Goal: Task Accomplishment & Management: Complete application form

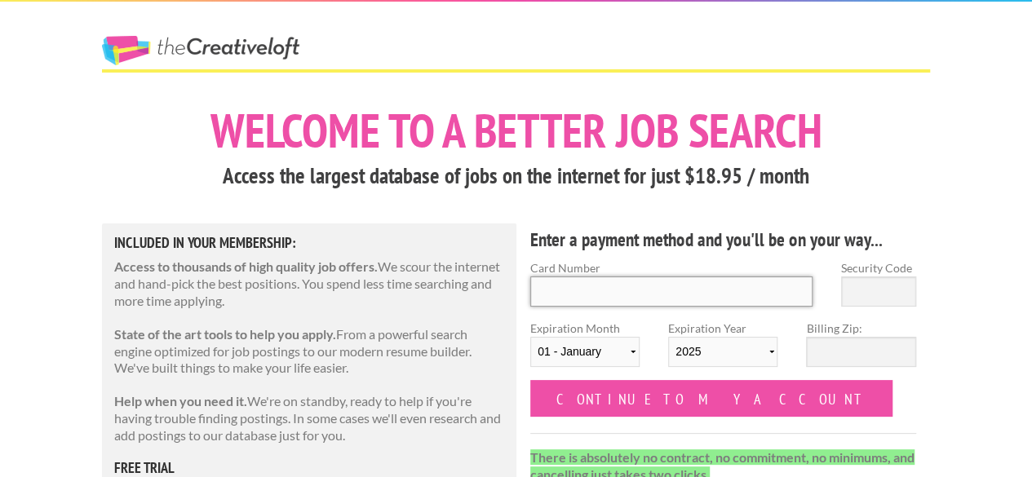
click at [602, 287] on input "Card Number" at bounding box center [672, 292] width 282 height 30
type input "[CREDIT_CARD_NUMBER]"
select select "03"
select select "2026"
click at [854, 296] on input "Security Code" at bounding box center [878, 292] width 75 height 30
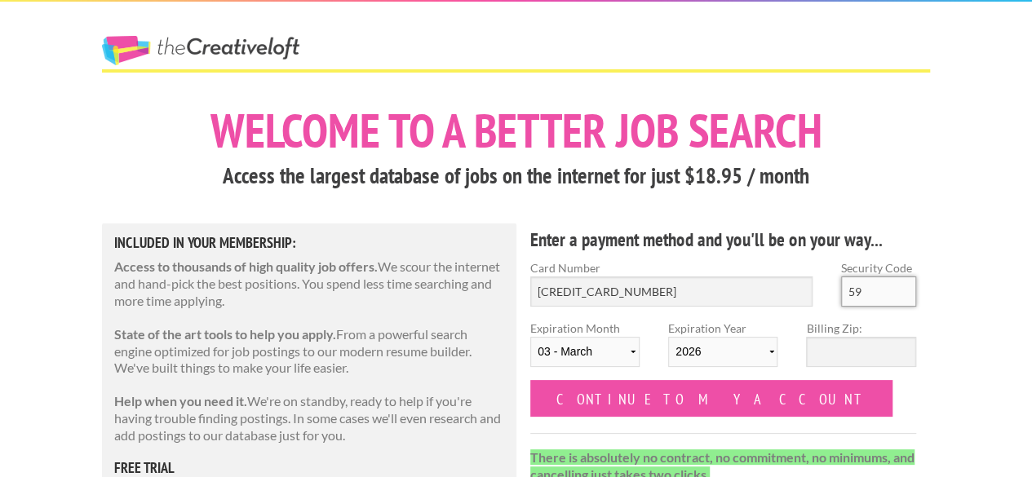
type input "5"
type input "4"
drag, startPoint x: 653, startPoint y: 295, endPoint x: 296, endPoint y: 322, distance: 357.7
drag, startPoint x: 610, startPoint y: 353, endPoint x: 364, endPoint y: 378, distance: 247.7
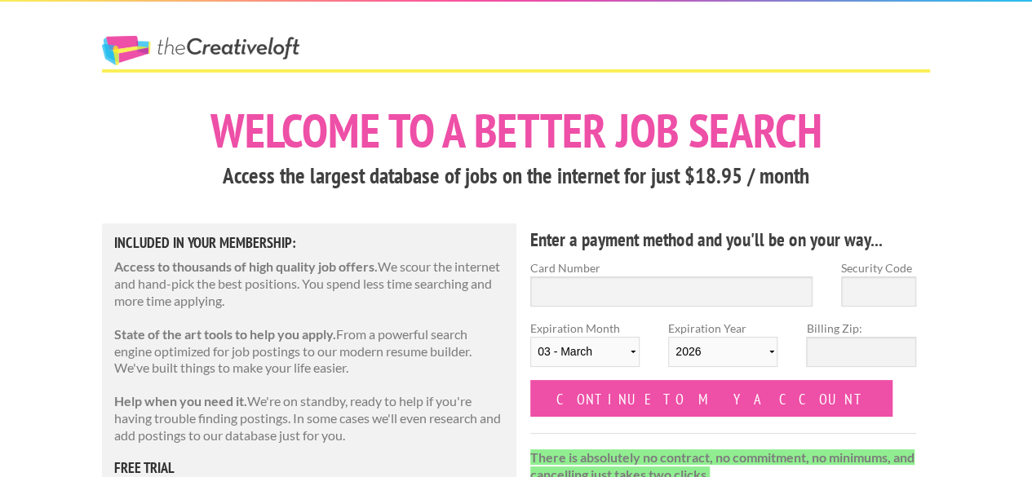
type input "5178 0507 5048 5159"
click at [622, 353] on select "01 - January 02 - February 03 - March 04 - April 05 - May 06 - June 07 - July 0…" at bounding box center [585, 352] width 109 height 30
select select "12"
click at [531, 337] on select "01 - January 02 - February 03 - March 04 - April 05 - May 06 - June 07 - July 0…" at bounding box center [585, 352] width 109 height 30
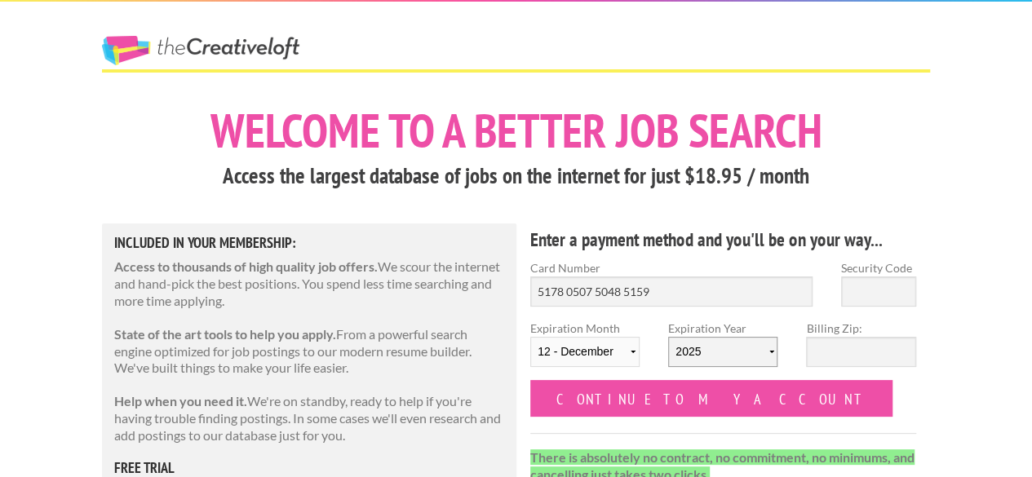
click at [718, 350] on select "2025 2026 2027 2028 2029 2030 2031 2032 2033 2034" at bounding box center [722, 352] width 109 height 30
select select "2028"
click at [668, 337] on select "2025 2026 2027 2028 2029 2030 2031 2032 2033 2034" at bounding box center [722, 352] width 109 height 30
click at [870, 291] on input "Security Code" at bounding box center [878, 292] width 75 height 30
type input "822"
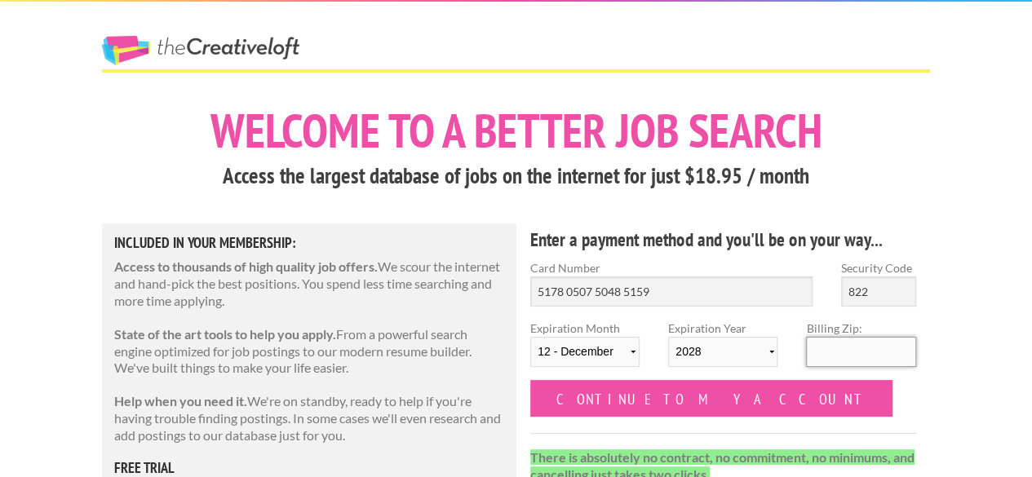
click at [855, 349] on input "Billing Zip:" at bounding box center [860, 352] width 109 height 30
type input "28323"
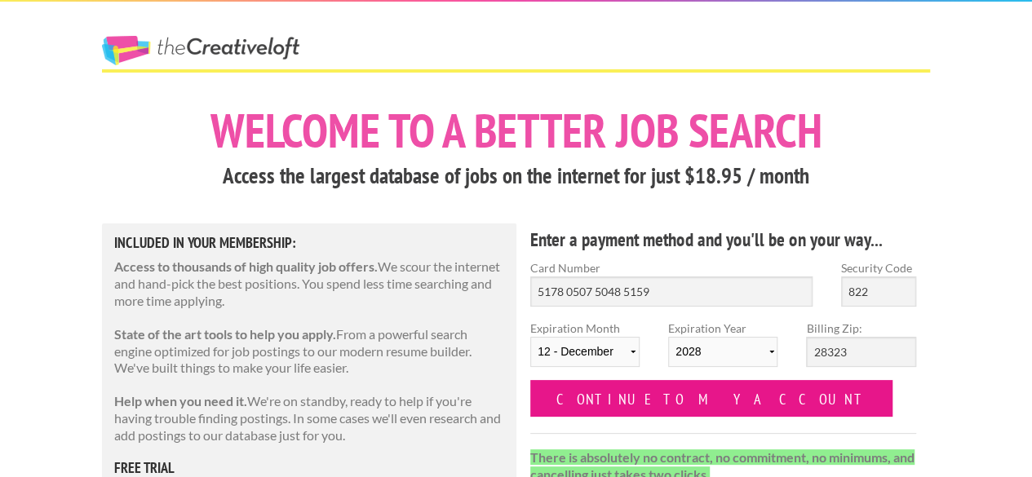
click at [676, 402] on input "Continue to my account" at bounding box center [712, 398] width 362 height 37
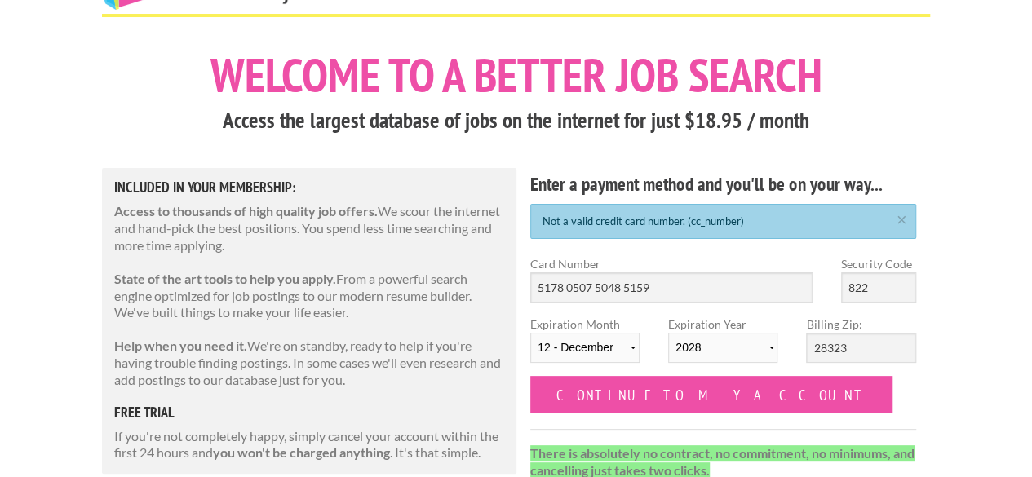
scroll to position [82, 0]
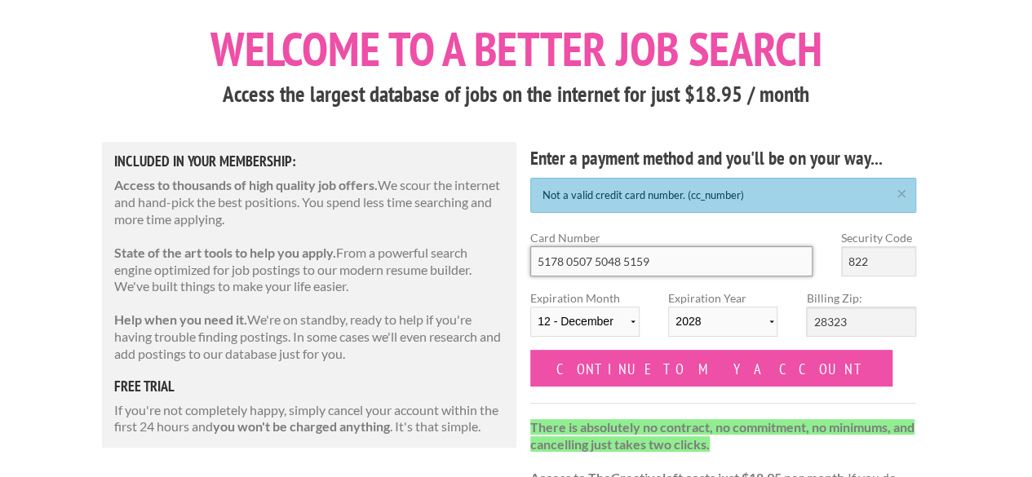
click at [692, 266] on input "5178 0507 5048 5159" at bounding box center [672, 261] width 282 height 30
click at [590, 260] on input "5178 0507 5048 5159" at bounding box center [672, 261] width 282 height 30
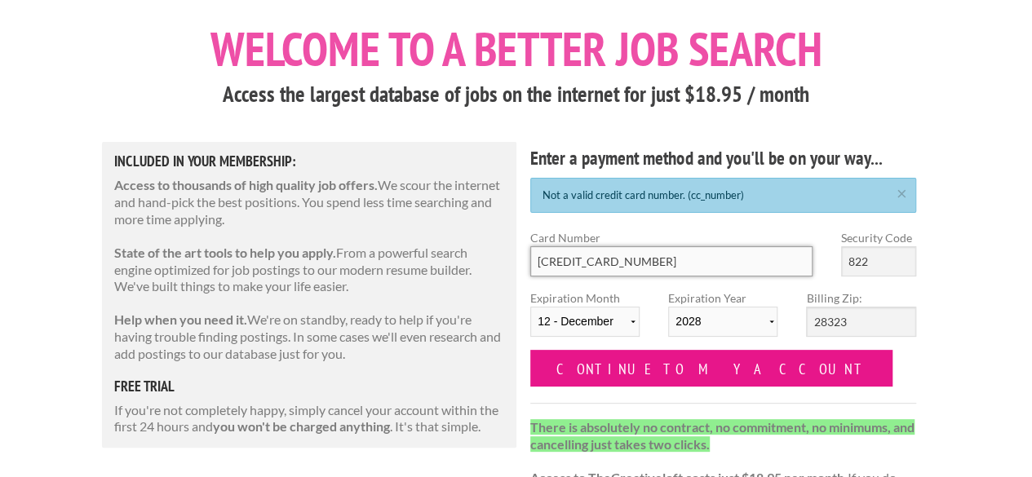
type input "5178 0576 5048 5159"
click at [670, 369] on input "Continue to my account" at bounding box center [712, 368] width 362 height 37
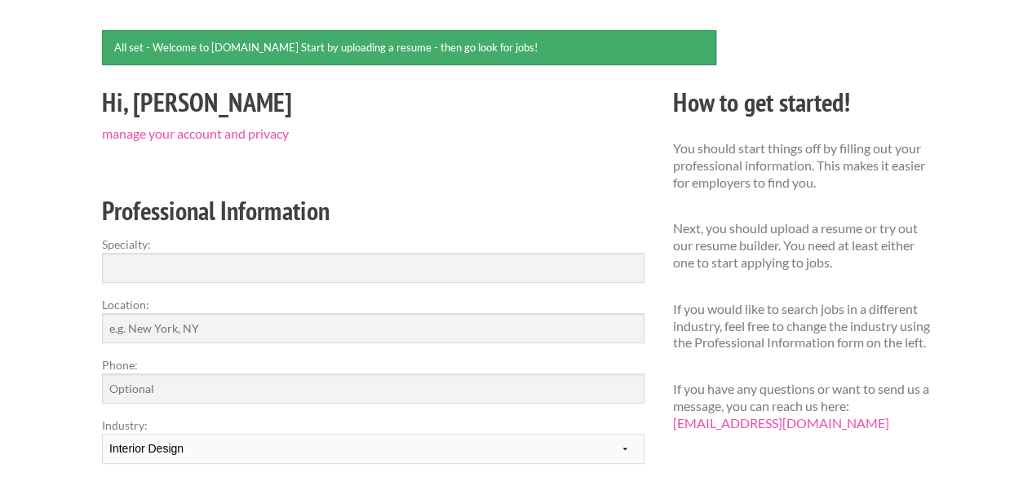
scroll to position [163, 0]
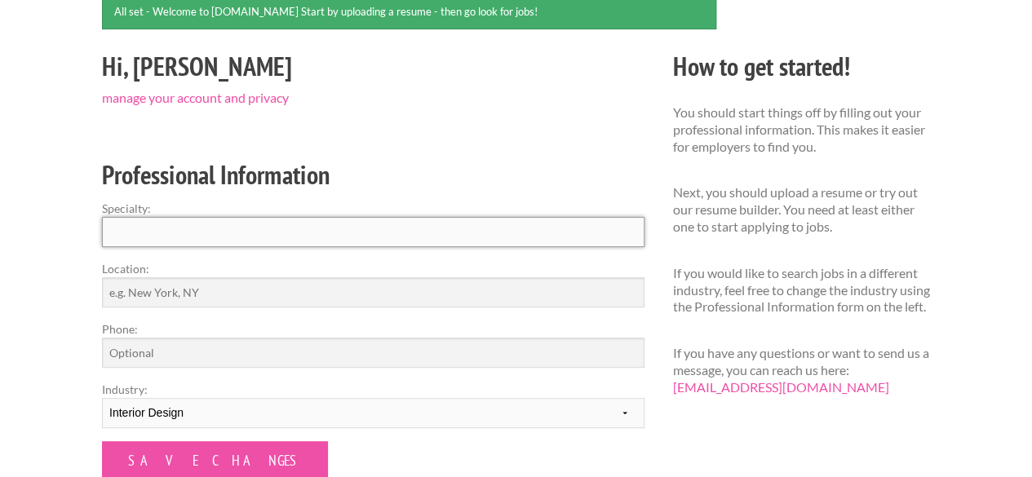
click at [298, 238] on input "Specialty:" at bounding box center [373, 232] width 543 height 30
type input "I"
type input "Industrial and Interior Designer"
click at [228, 288] on input "Location:" at bounding box center [373, 292] width 543 height 30
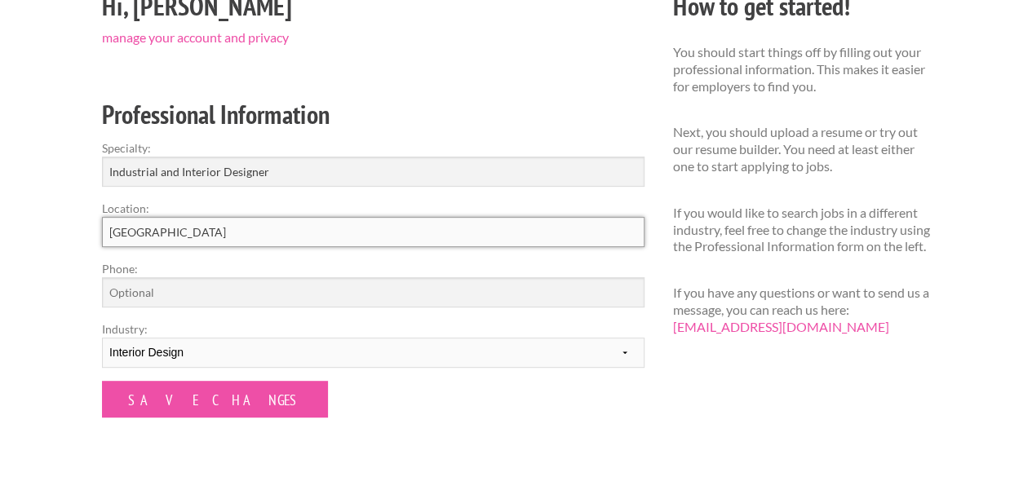
scroll to position [245, 0]
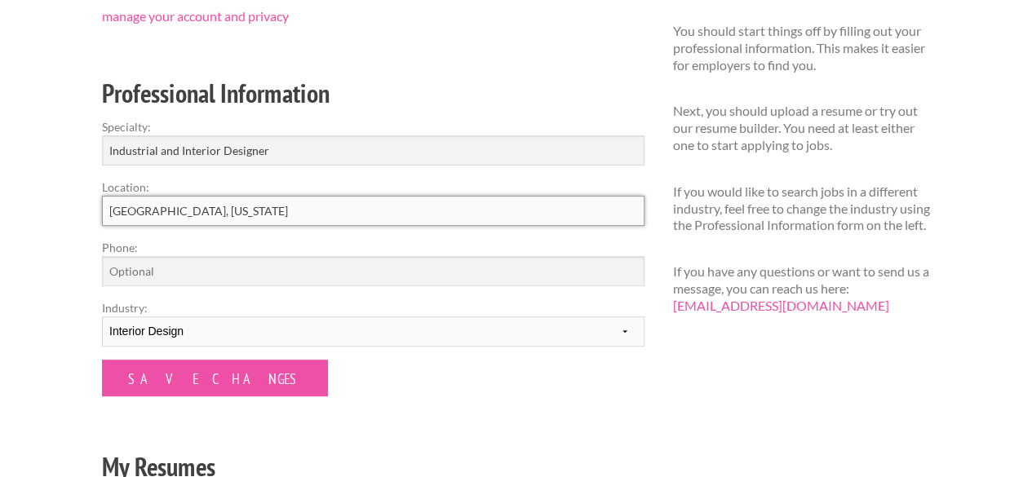
type input "Raleigh, North Carolina"
click at [227, 254] on label "Phone:" at bounding box center [373, 247] width 543 height 17
click at [227, 256] on input "Phone:" at bounding box center [373, 271] width 543 height 30
type input "8166460386"
click at [273, 326] on select "--------- Fashion Interior Design Photography Event Planning Entertainment Musi…" at bounding box center [373, 332] width 543 height 30
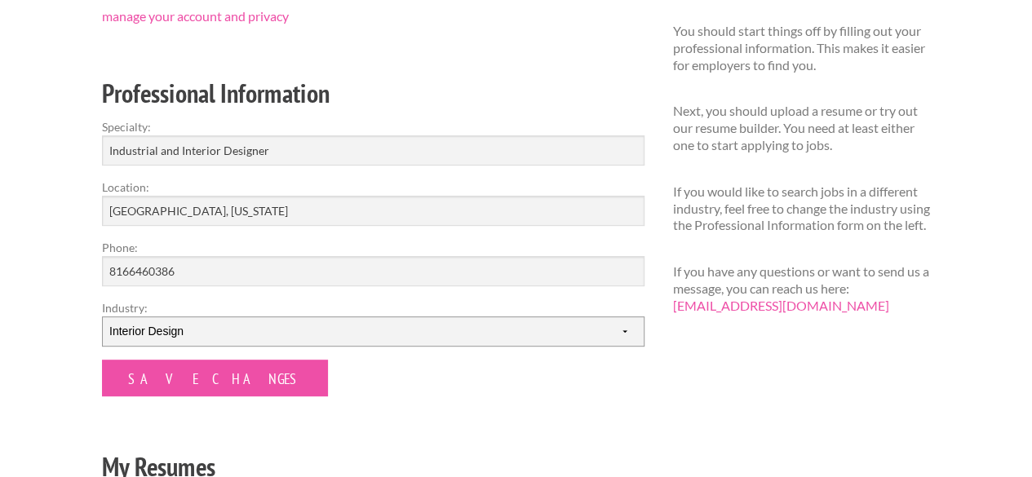
click at [102, 317] on select "--------- Fashion Interior Design Photography Event Planning Entertainment Musi…" at bounding box center [373, 332] width 543 height 30
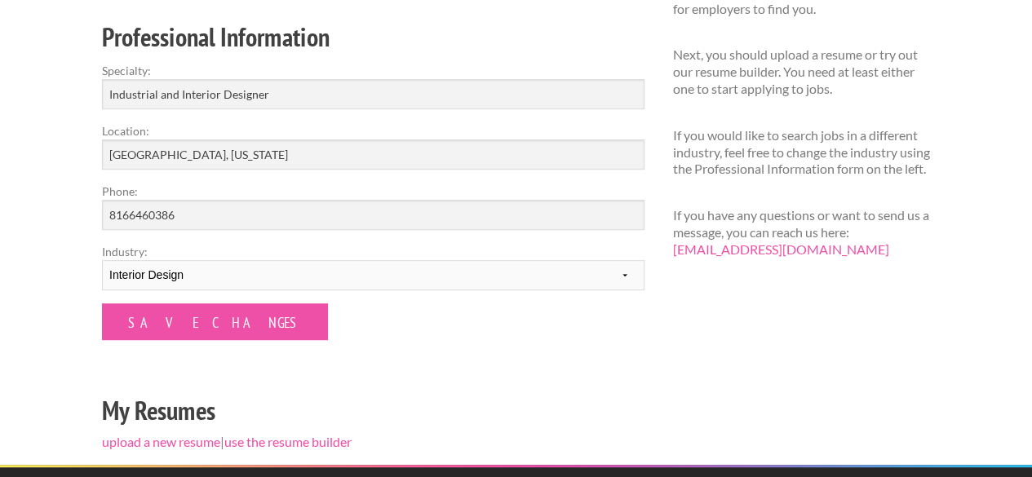
scroll to position [326, 0]
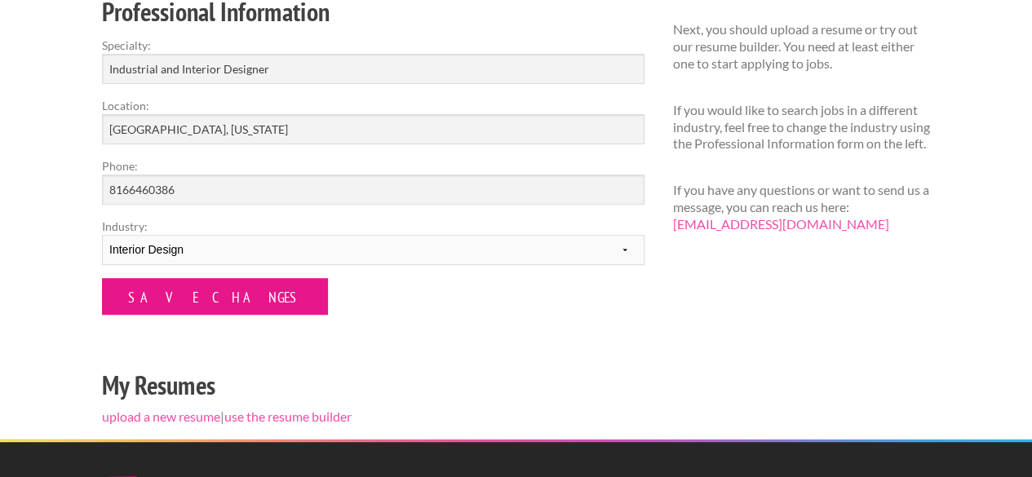
click at [209, 296] on input "Save Changes" at bounding box center [215, 296] width 226 height 37
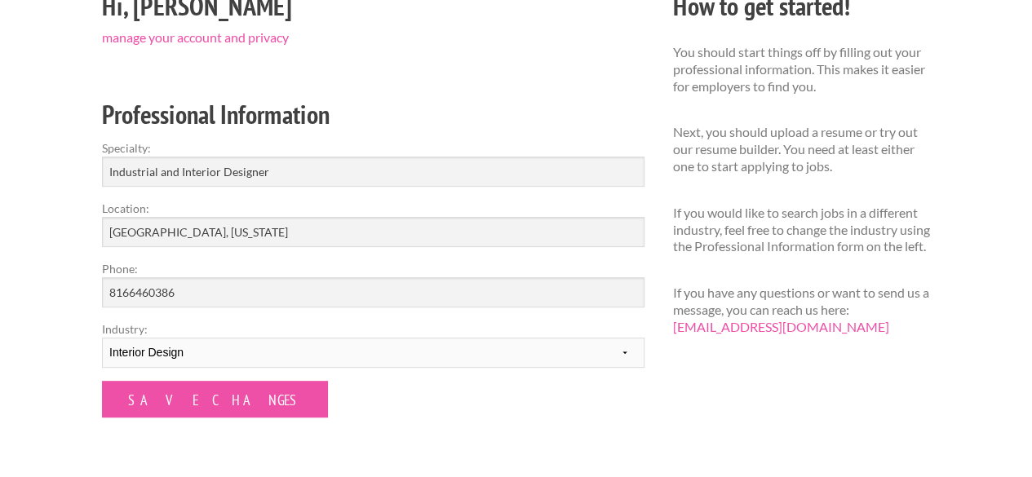
scroll to position [326, 0]
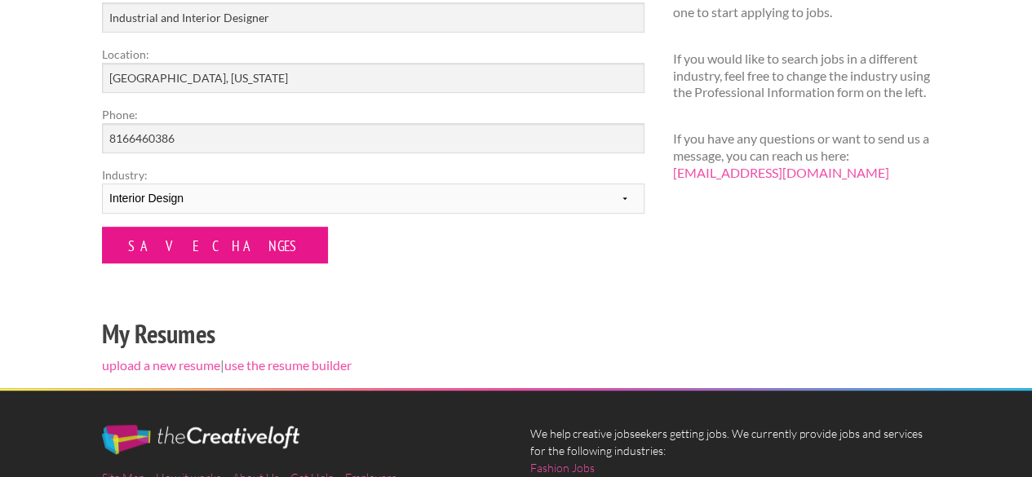
click at [220, 244] on input "Save Changes" at bounding box center [215, 245] width 226 height 37
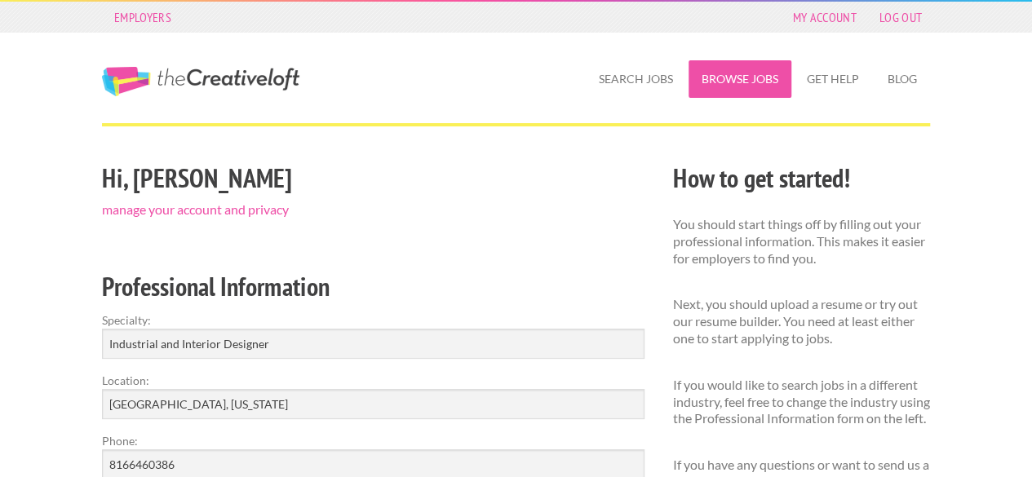
click at [755, 82] on link "Browse Jobs" at bounding box center [740, 79] width 103 height 38
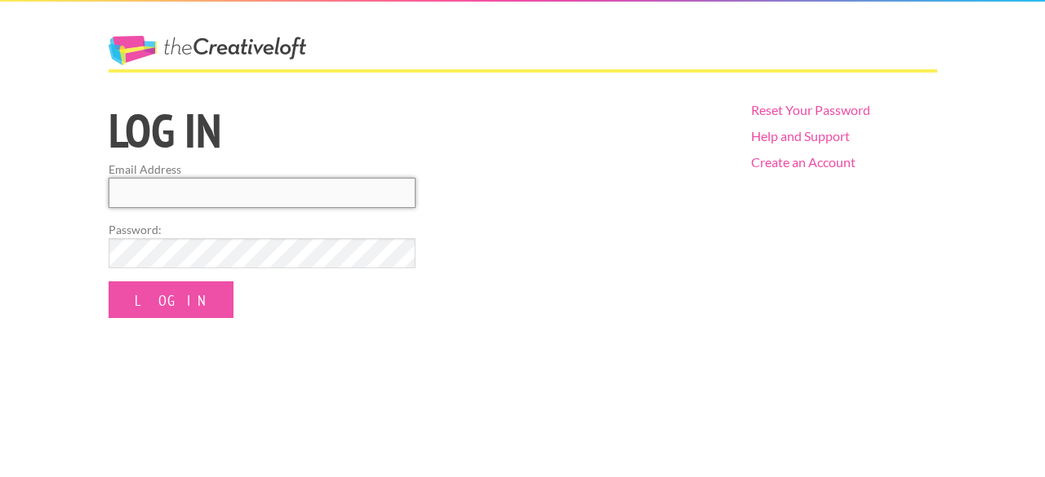
click at [289, 195] on input "Email Address" at bounding box center [262, 193] width 307 height 30
type input "fernandarpalmer@gmail.com"
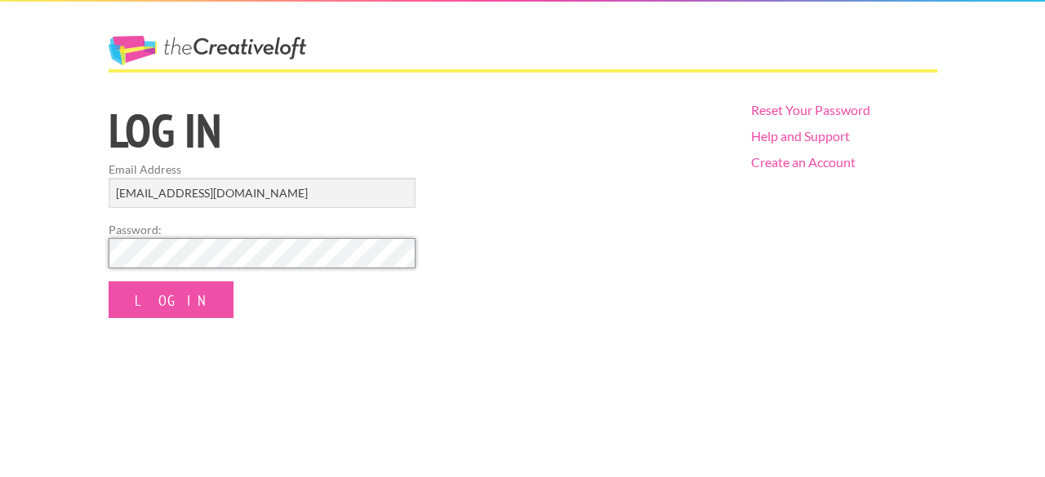
click at [109, 282] on input "Log In" at bounding box center [171, 300] width 125 height 37
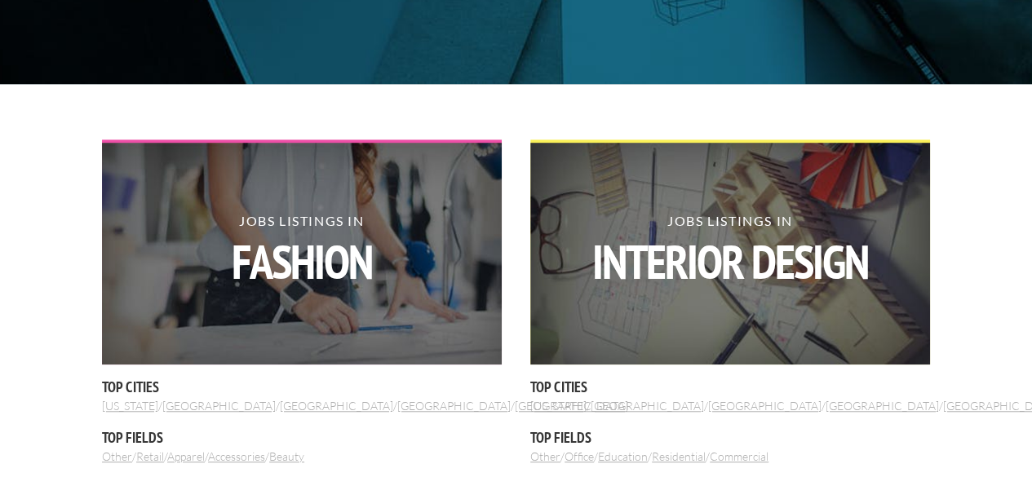
scroll to position [490, 0]
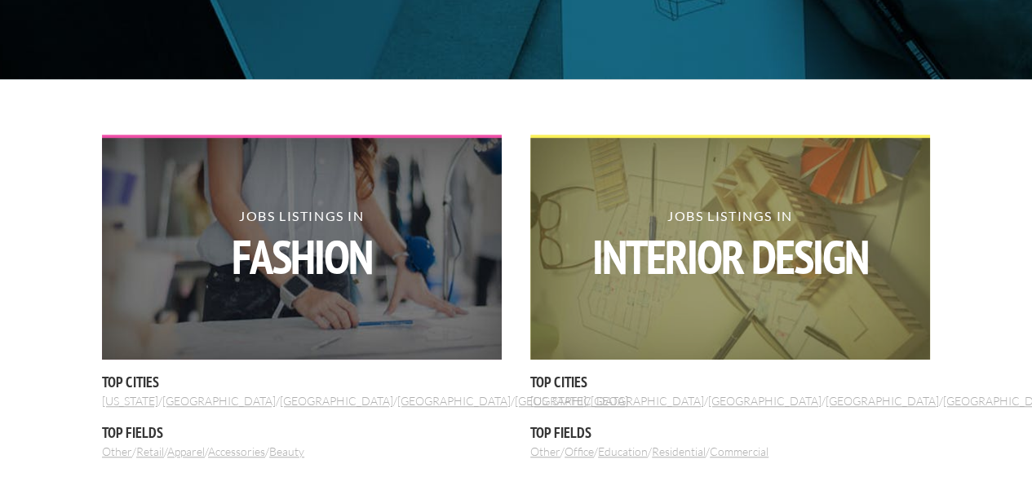
click at [739, 262] on strong "Interior Design" at bounding box center [731, 256] width 400 height 47
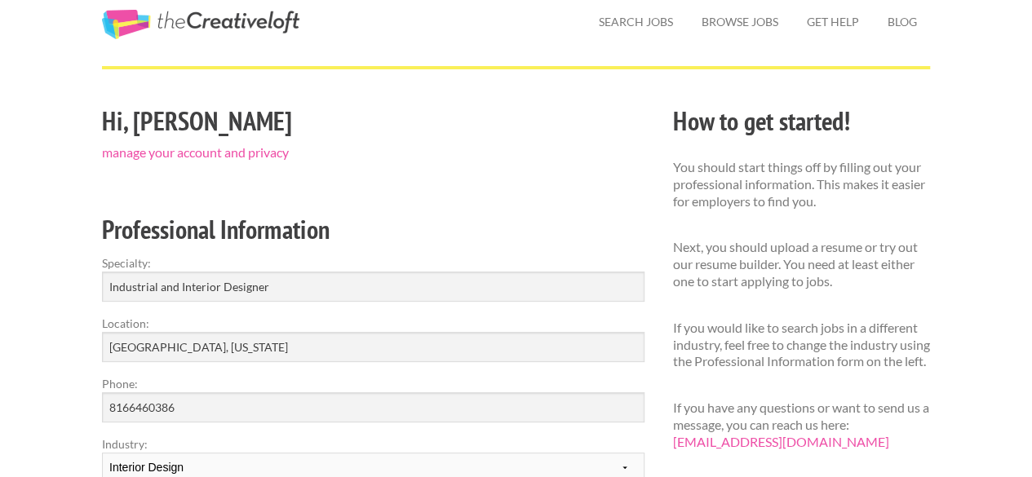
scroll to position [163, 0]
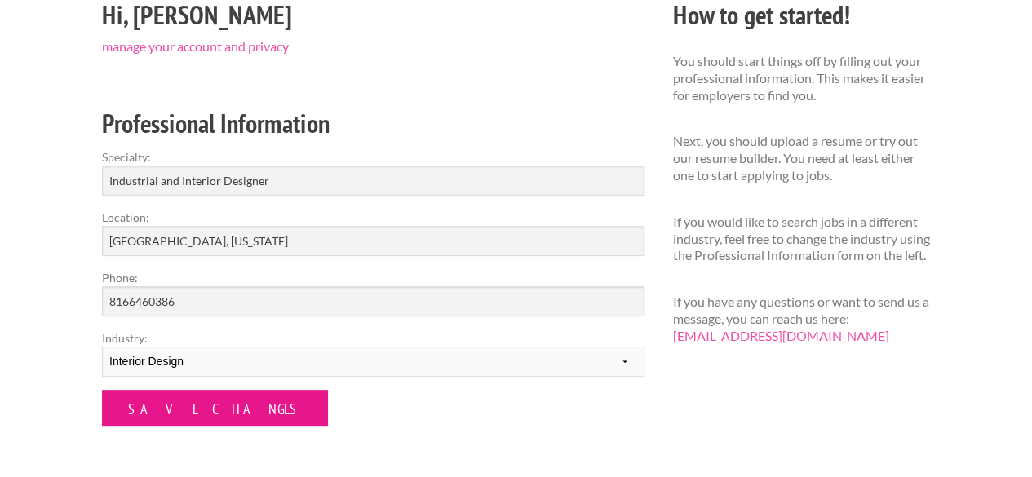
click at [205, 409] on input "Save Changes" at bounding box center [215, 408] width 226 height 37
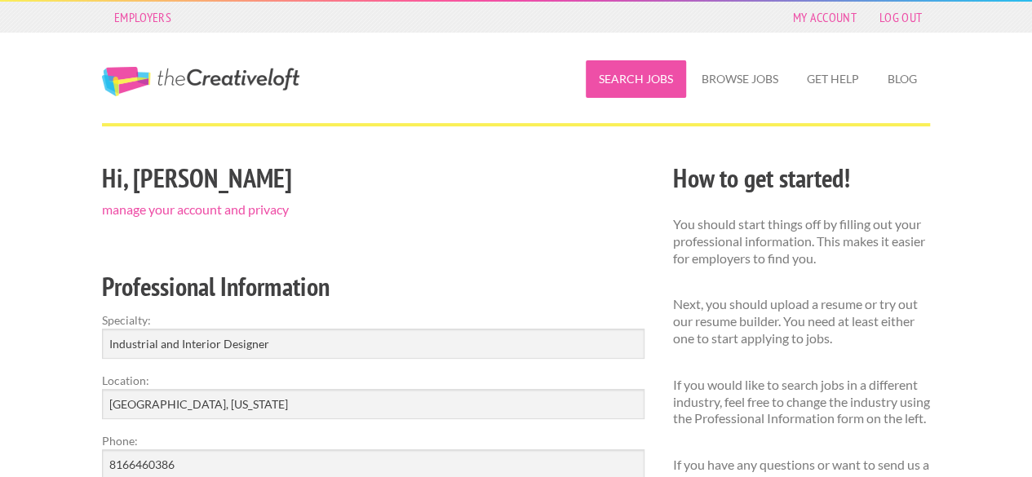
click at [665, 84] on link "Search Jobs" at bounding box center [636, 79] width 100 height 38
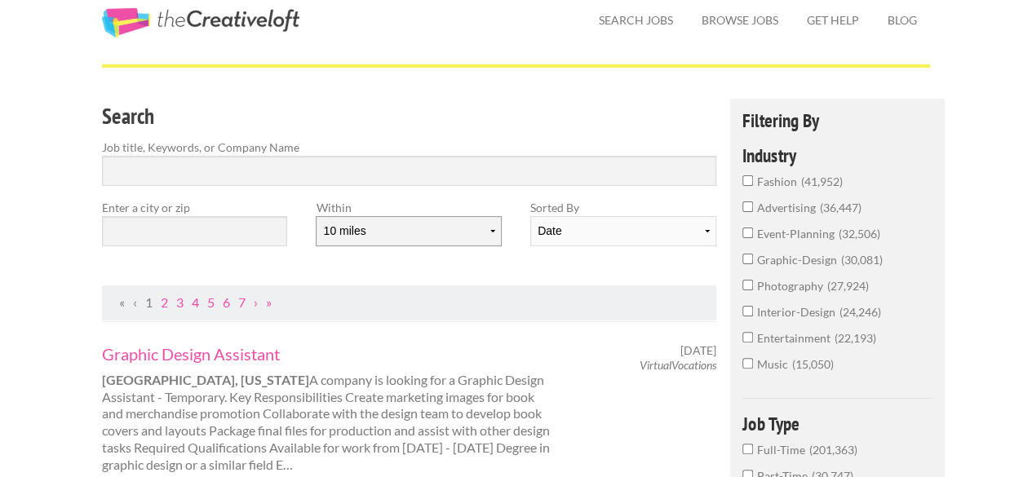
scroll to position [82, 0]
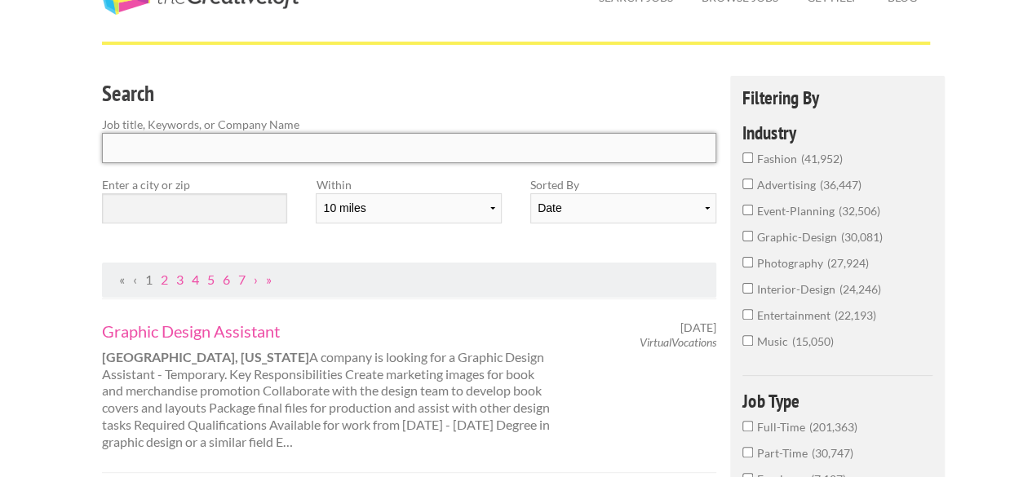
click at [292, 149] on input "Search" at bounding box center [409, 148] width 615 height 30
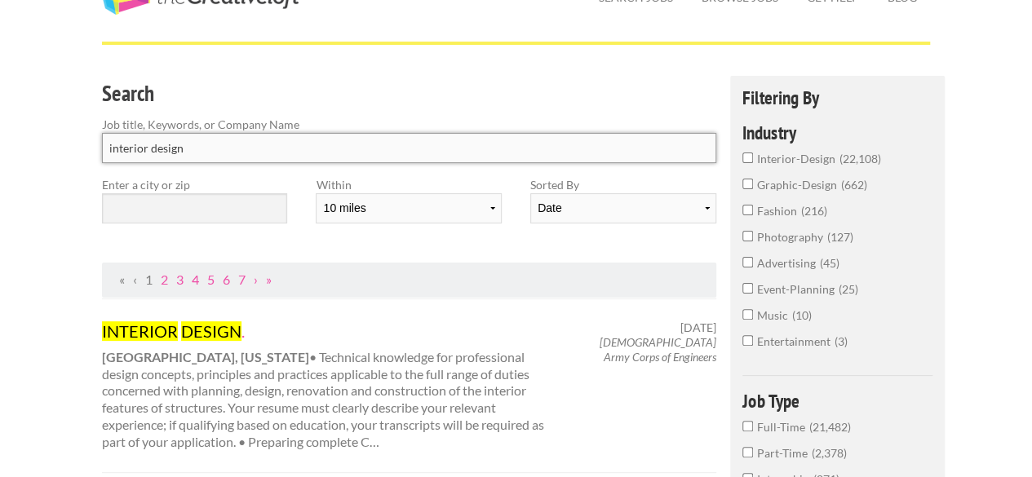
type input "interior design"
click at [234, 206] on input "text" at bounding box center [194, 208] width 185 height 30
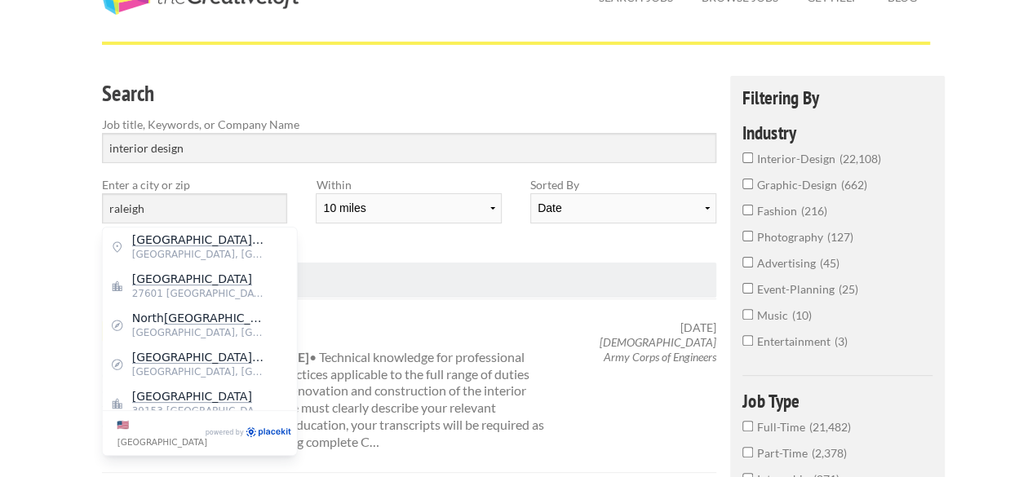
click at [482, 232] on div "Within 10 miles 20 miles 50 miles 100 miles 200 miles 300 miles 400 miles 500 m…" at bounding box center [409, 206] width 214 height 60
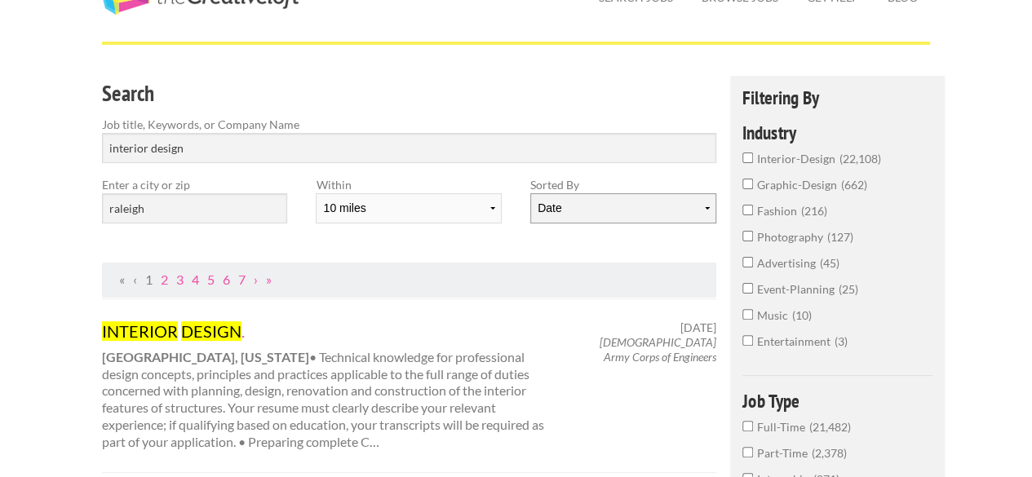
click at [588, 208] on select "Date Relevance" at bounding box center [623, 208] width 185 height 30
click at [455, 242] on div "Search Job title, Keywords, or Company Name interior design Enter a city or zip…" at bounding box center [409, 169] width 643 height 187
click at [469, 213] on select "10 miles 20 miles 50 miles 100 miles 200 miles 300 miles 400 miles 500 miles" at bounding box center [408, 208] width 185 height 30
click at [542, 242] on div "Search Job title, Keywords, or Company Name interior design Enter a city or zip…" at bounding box center [409, 169] width 643 height 187
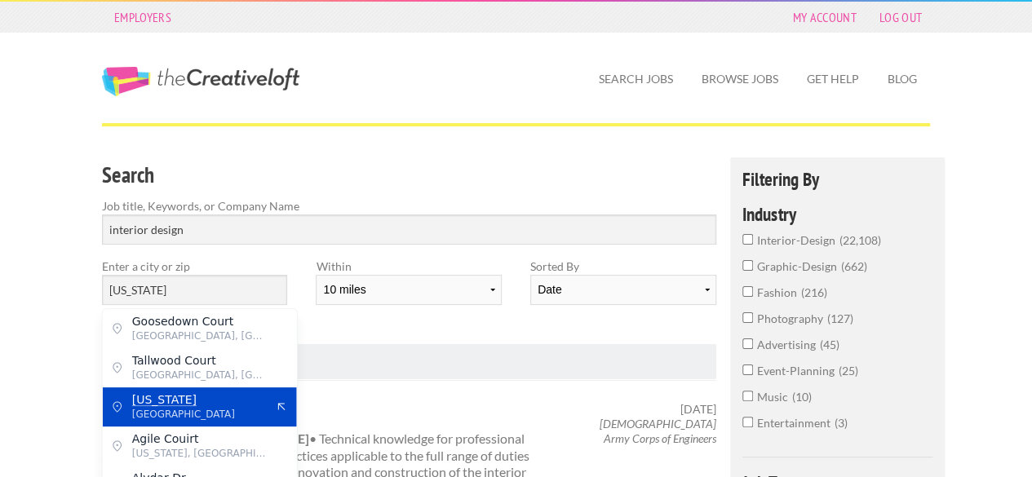
click at [248, 406] on span "North Carolina" at bounding box center [199, 400] width 134 height 15
type input "North Carolina"
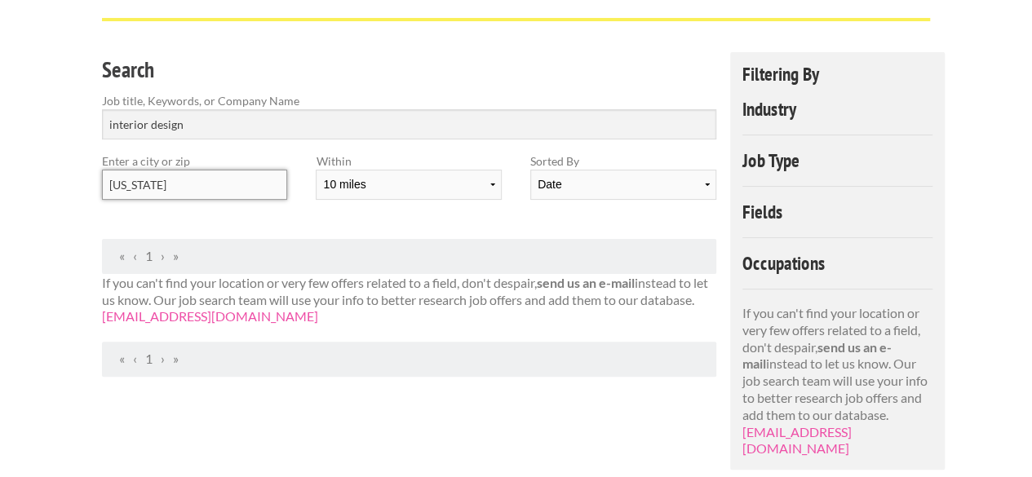
scroll to position [82, 0]
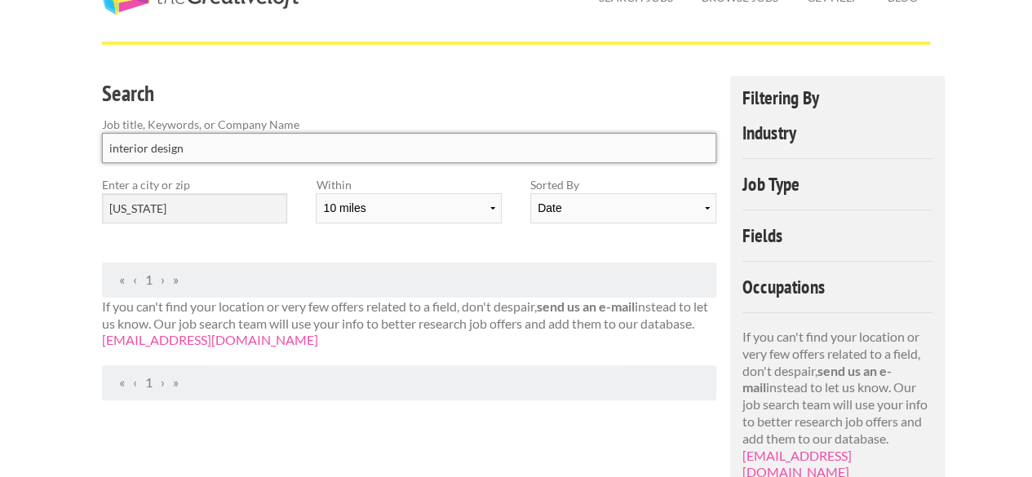
drag, startPoint x: 149, startPoint y: 150, endPoint x: 0, endPoint y: 115, distance: 152.6
click at [0, 144] on div "Employers My Account Log Out The Creative Loft Search Jobs Browse Jobs Get Help…" at bounding box center [516, 363] width 1032 height 890
type input "design"
click button "submit" at bounding box center [0, 0] width 0 height 0
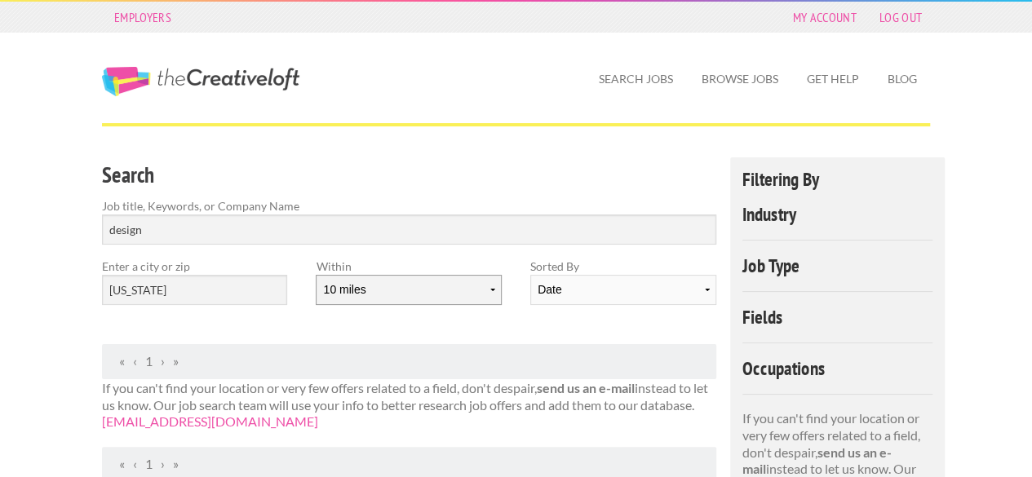
click at [416, 295] on select "10 miles 20 miles 50 miles 100 miles 200 miles 300 miles 400 miles 500 miles" at bounding box center [408, 290] width 185 height 30
click at [553, 295] on select "Date Relevance" at bounding box center [623, 290] width 185 height 30
select select "jobs"
click at [531, 275] on select "Date Relevance" at bounding box center [623, 290] width 185 height 30
click at [486, 326] on div "Search Job title, Keywords, or Company Name design Enter a city or zip North Ca…" at bounding box center [409, 251] width 643 height 187
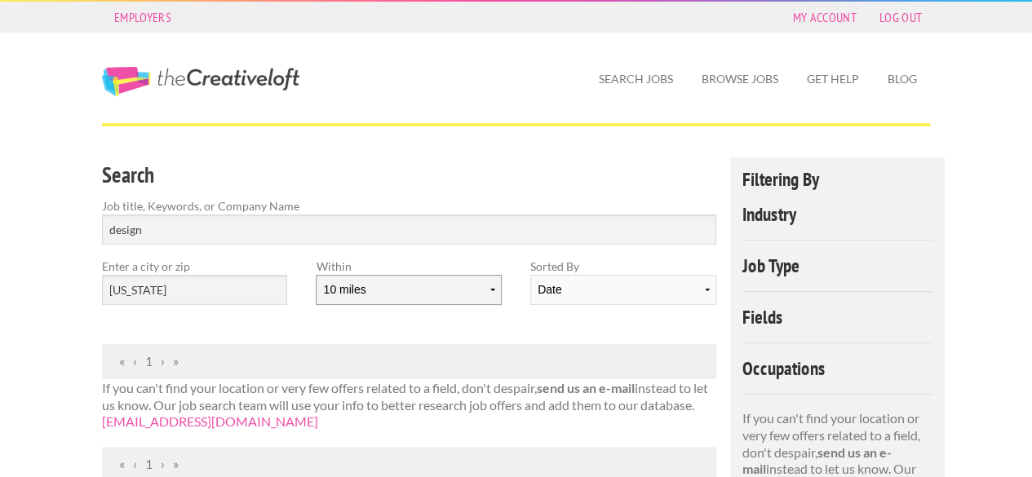
click at [460, 293] on select "10 miles 20 miles 50 miles 100 miles 200 miles 300 miles 400 miles 500 miles" at bounding box center [408, 290] width 185 height 30
click at [316, 275] on select "10 miles 20 miles 50 miles 100 miles 200 miles 300 miles 400 miles 500 miles" at bounding box center [408, 290] width 185 height 30
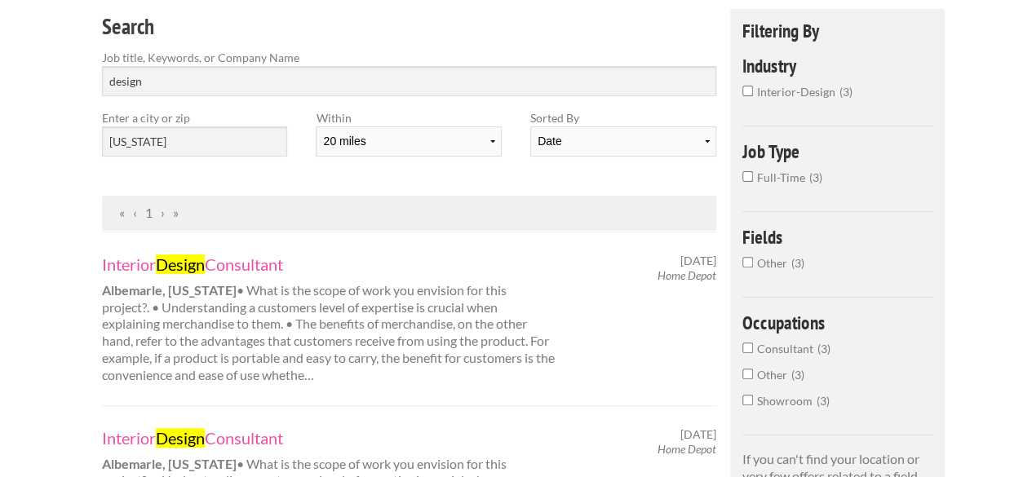
scroll to position [163, 0]
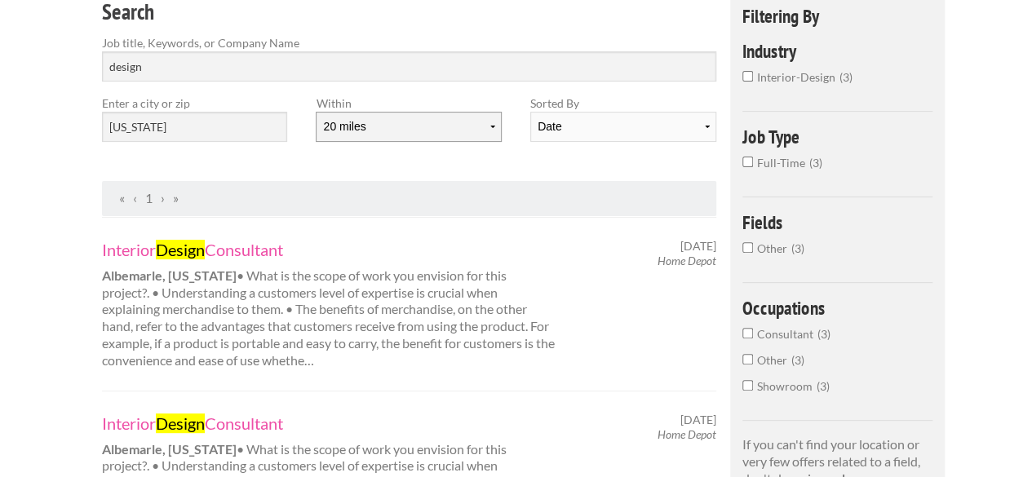
click at [409, 126] on select "10 miles 20 miles 50 miles 100 miles 200 miles 300 miles 400 miles 500 miles" at bounding box center [408, 127] width 185 height 30
click at [316, 112] on select "10 miles 20 miles 50 miles 100 miles 200 miles 300 miles 400 miles 500 miles" at bounding box center [408, 127] width 185 height 30
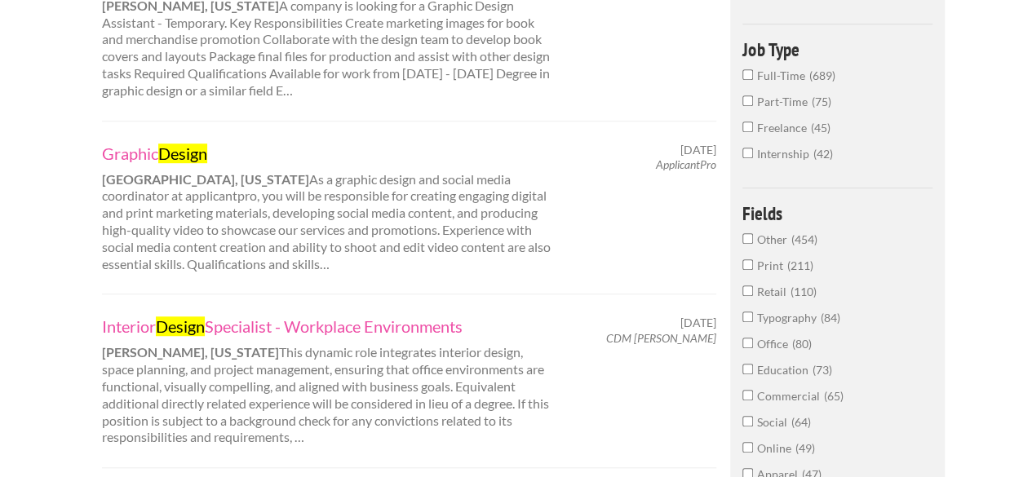
scroll to position [0, 0]
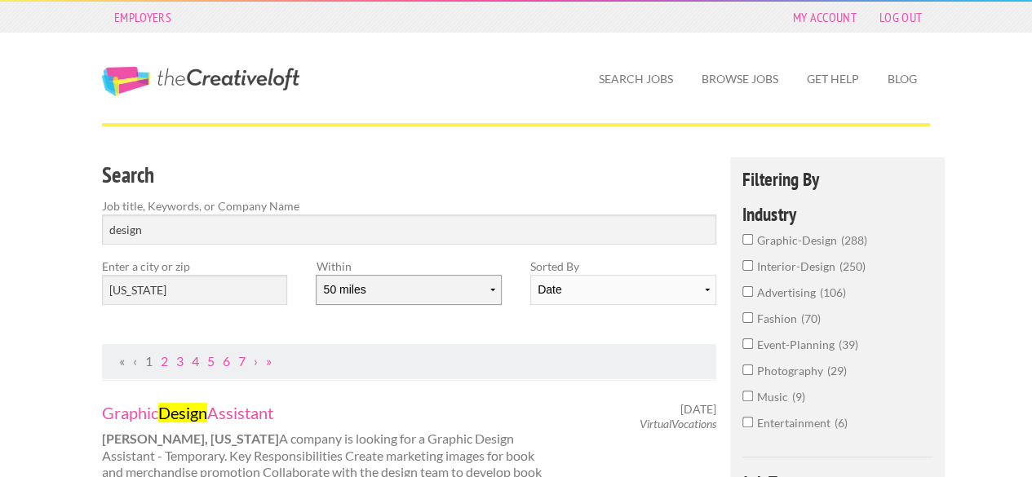
click at [428, 291] on select "10 miles 20 miles 50 miles 100 miles 200 miles 300 miles 400 miles 500 miles" at bounding box center [408, 290] width 185 height 30
select select "20"
click at [316, 275] on select "10 miles 20 miles 50 miles 100 miles 200 miles 300 miles 400 miles 500 miles" at bounding box center [408, 290] width 185 height 30
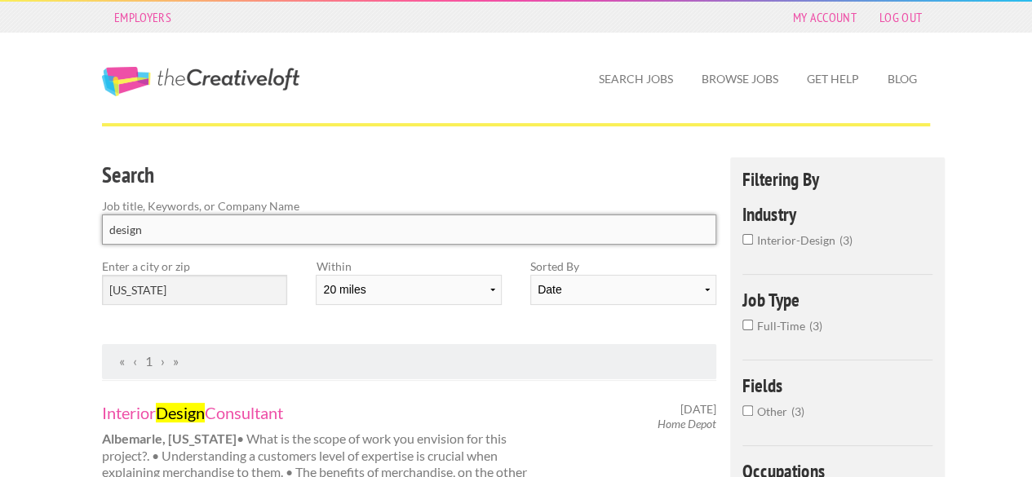
drag, startPoint x: 110, startPoint y: 232, endPoint x: 127, endPoint y: 233, distance: 16.3
click at [114, 232] on input "design" at bounding box center [409, 230] width 615 height 30
type input "interior design"
click button "submit" at bounding box center [0, 0] width 0 height 0
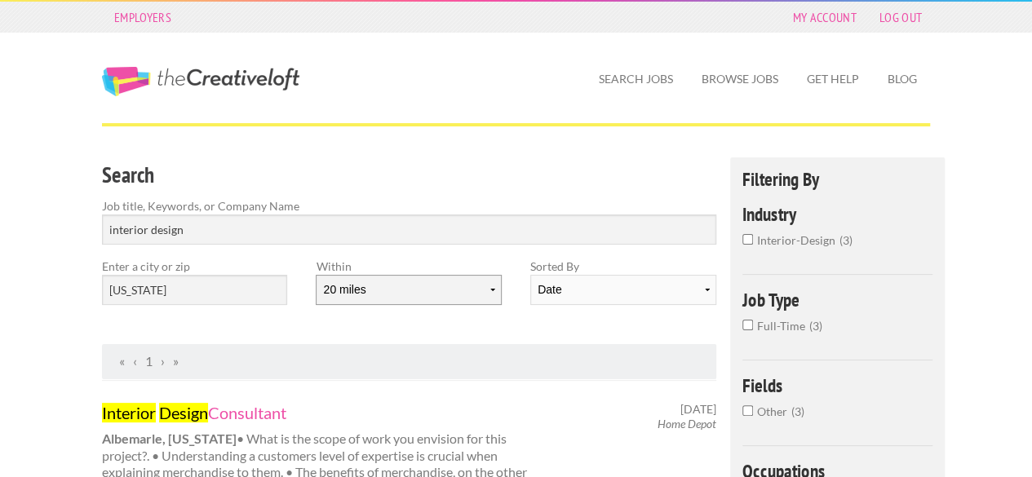
click at [436, 295] on select "10 miles 20 miles 50 miles 100 miles 200 miles 300 miles 400 miles 500 miles" at bounding box center [408, 290] width 185 height 30
select select "50"
click at [316, 275] on select "10 miles 20 miles 50 miles 100 miles 200 miles 300 miles 400 miles 500 miles" at bounding box center [408, 290] width 185 height 30
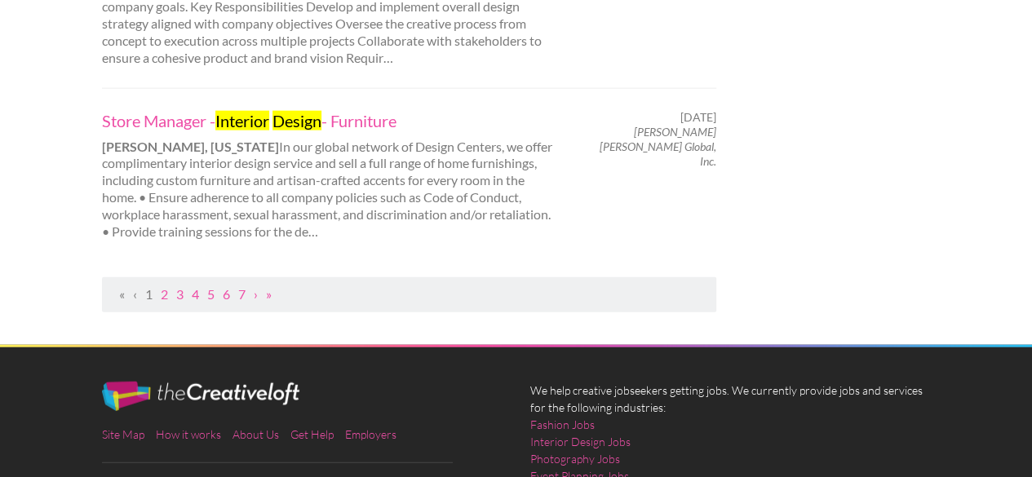
scroll to position [1877, 0]
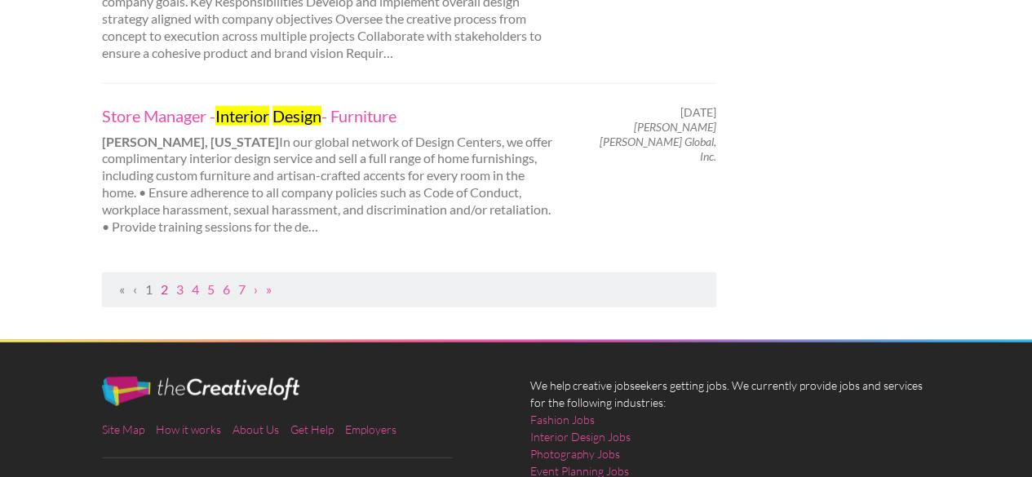
click at [164, 282] on link "2" at bounding box center [164, 290] width 7 height 16
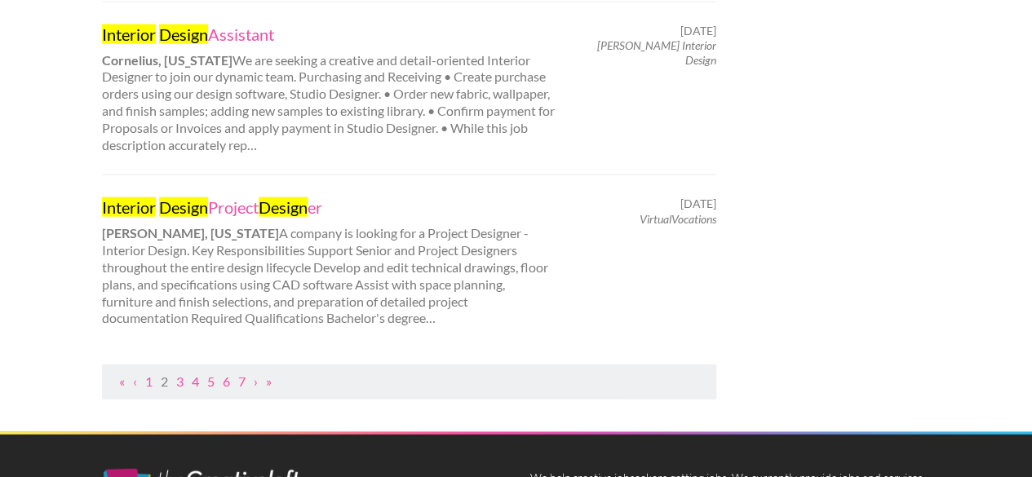
scroll to position [1877, 0]
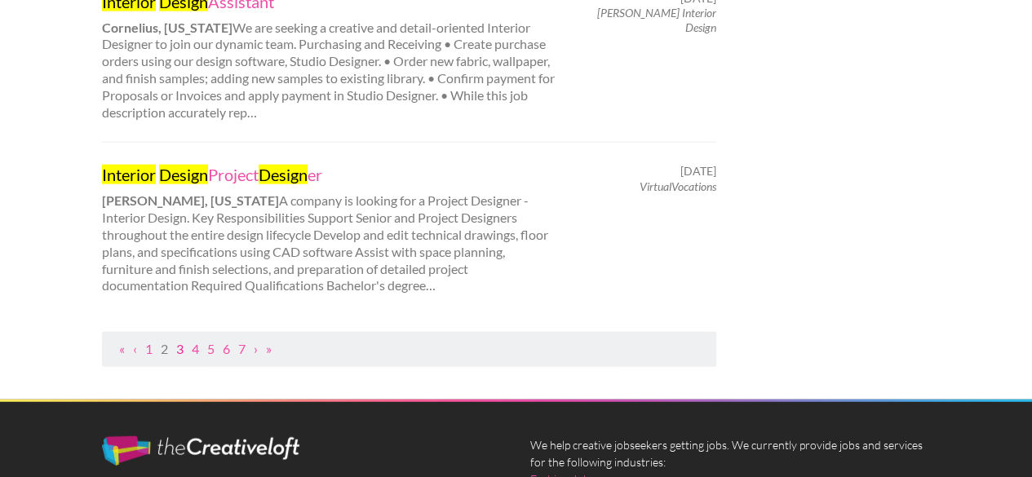
click at [182, 341] on link "3" at bounding box center [179, 349] width 7 height 16
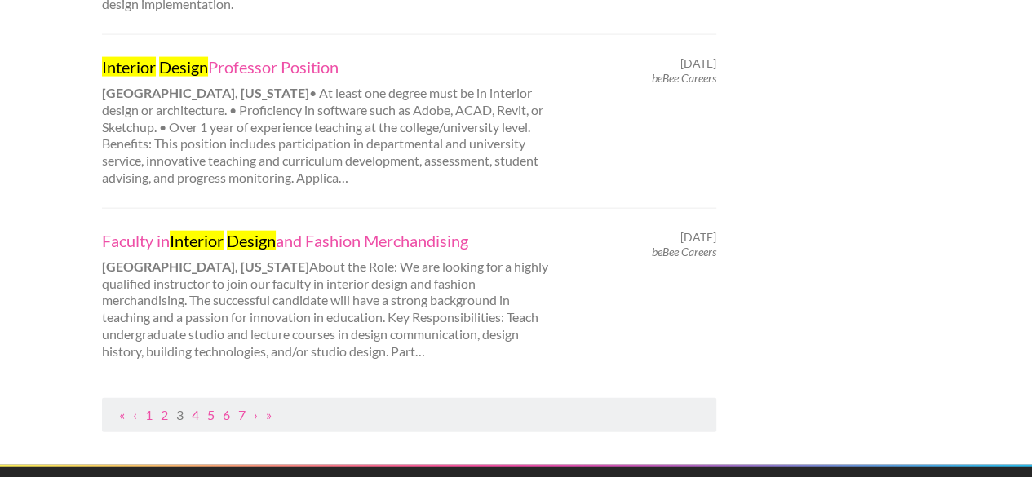
scroll to position [1796, 0]
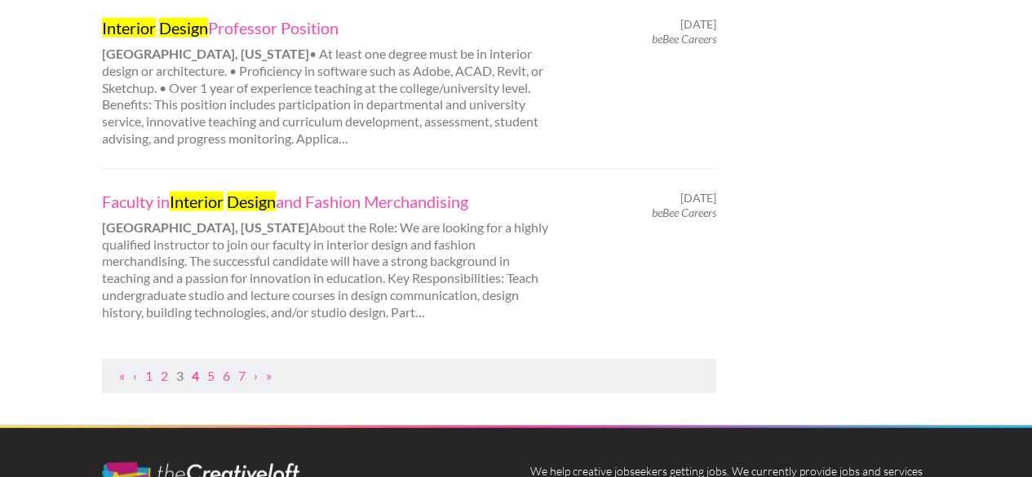
click at [196, 368] on link "4" at bounding box center [195, 376] width 7 height 16
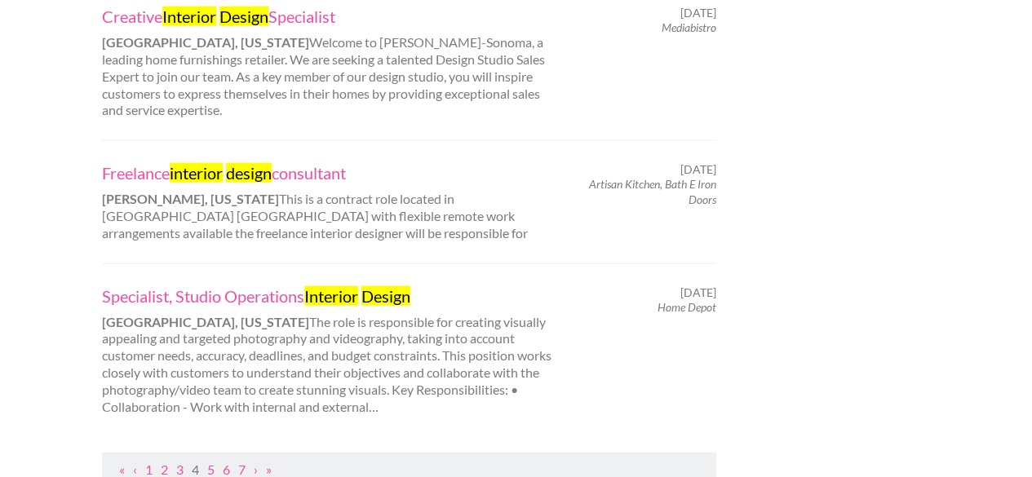
scroll to position [1796, 0]
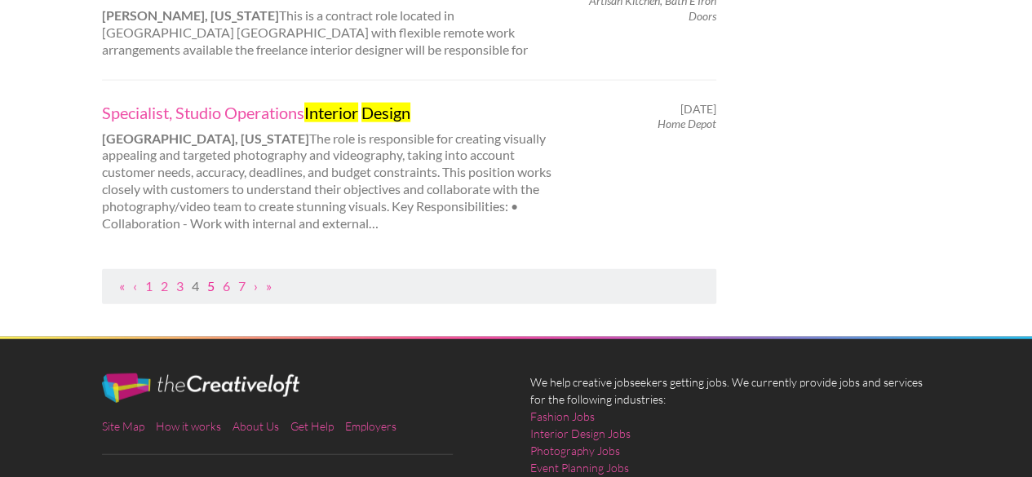
click at [211, 286] on link "5" at bounding box center [210, 286] width 7 height 16
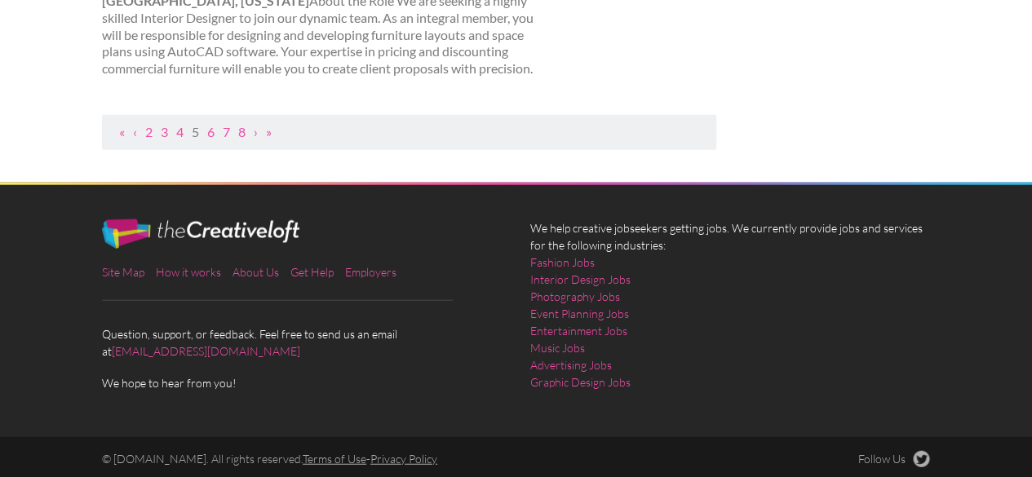
scroll to position [1900, 0]
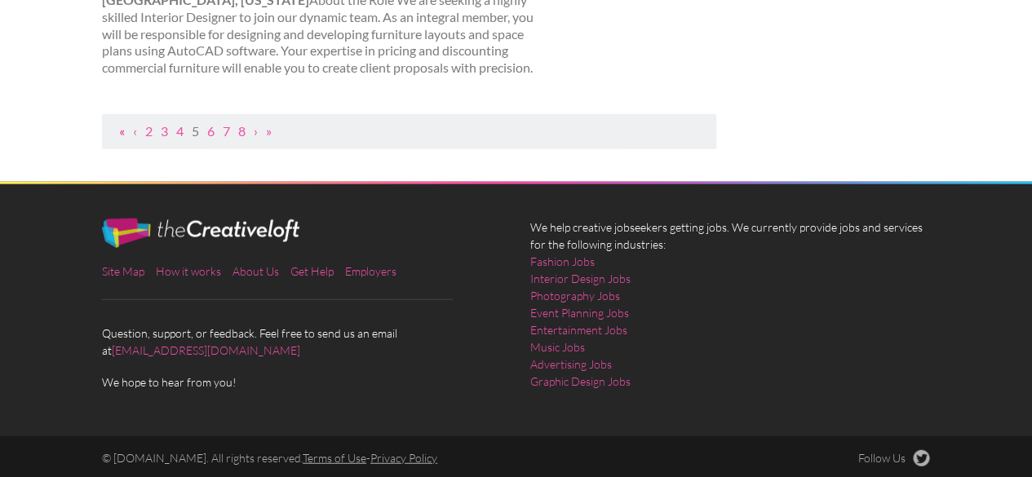
click at [124, 132] on link "«" at bounding box center [122, 131] width 6 height 16
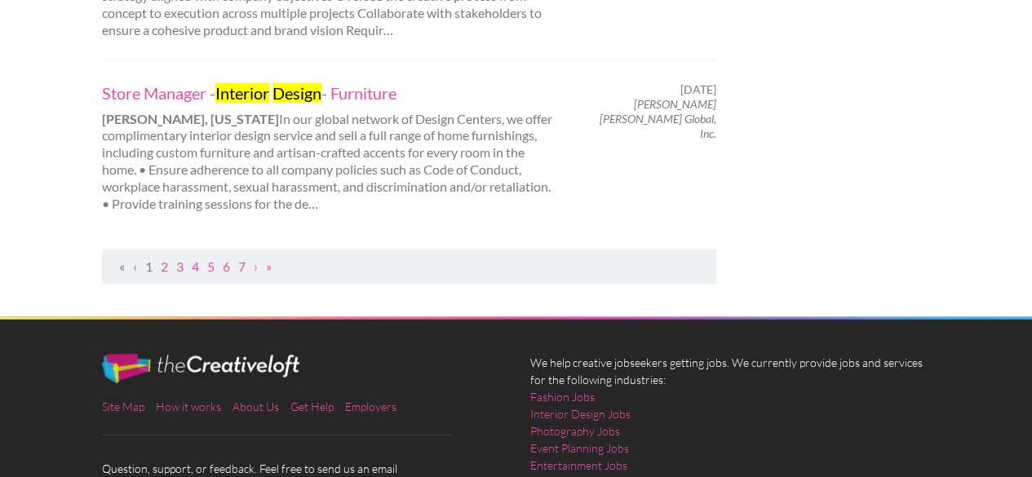
scroll to position [0, 0]
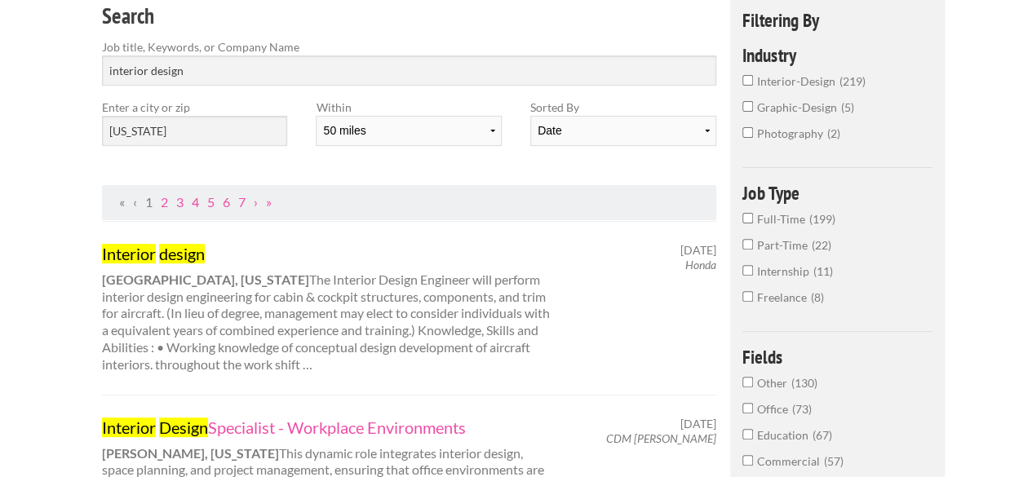
scroll to position [163, 0]
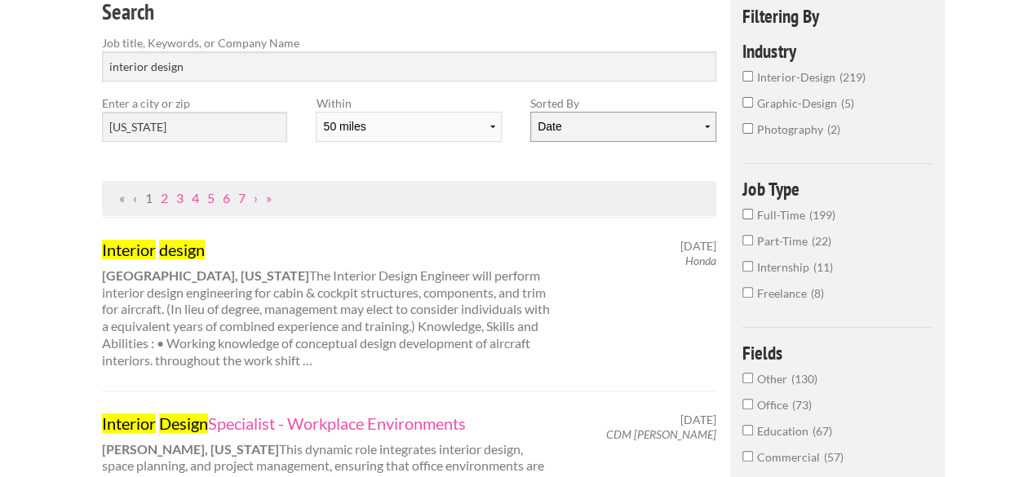
click at [570, 133] on select "Date Relevance" at bounding box center [623, 127] width 185 height 30
select select "jobs"
click at [531, 112] on select "Date Relevance" at bounding box center [623, 127] width 185 height 30
click at [454, 155] on div "Search Job title, Keywords, or Company Name interior design Enter a city or zip…" at bounding box center [409, 87] width 643 height 187
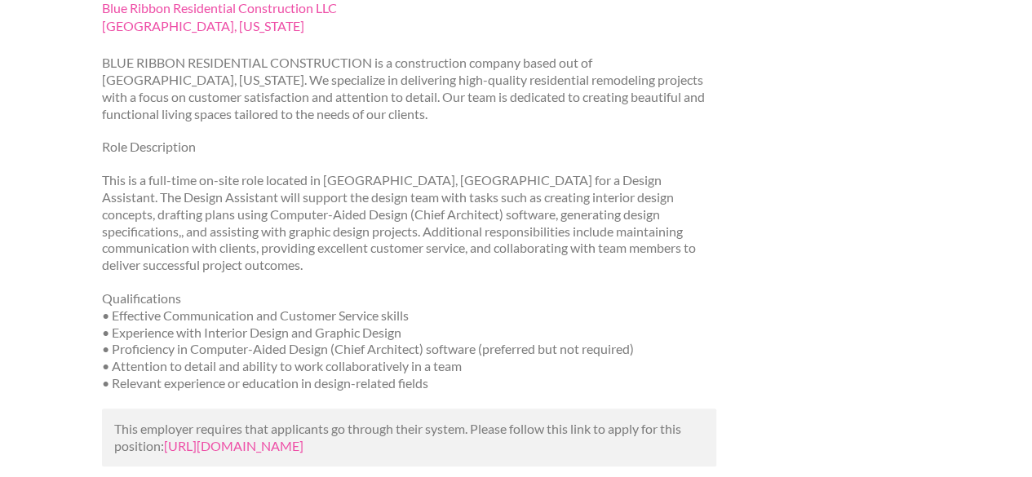
scroll to position [326, 0]
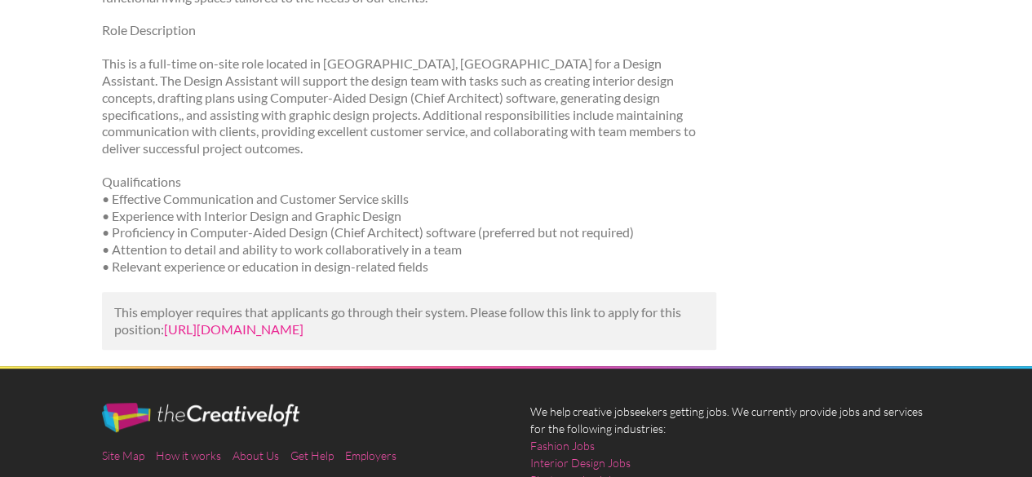
click at [297, 322] on link "[URL][DOMAIN_NAME]" at bounding box center [234, 330] width 140 height 16
